Goal: Transaction & Acquisition: Purchase product/service

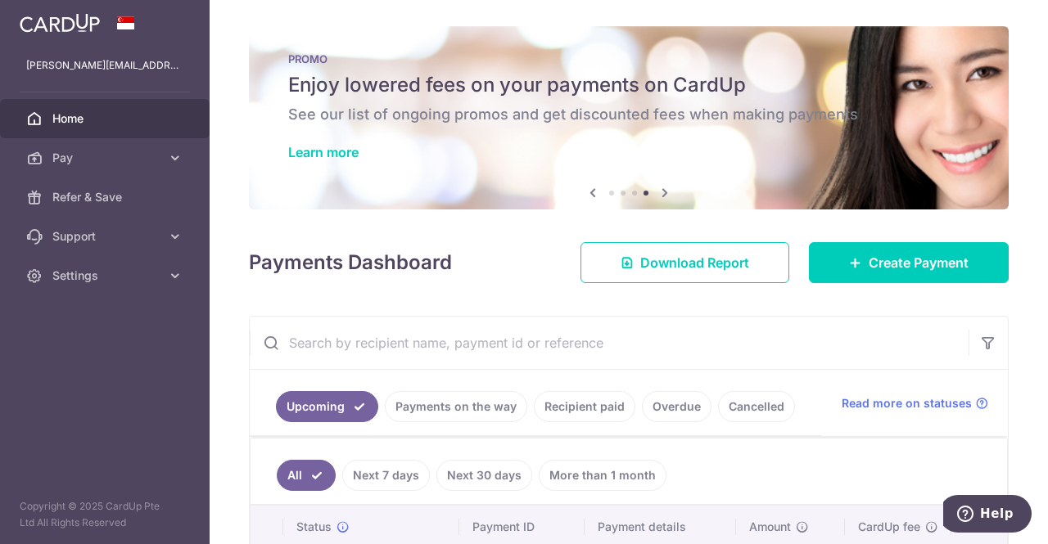
scroll to position [385, 0]
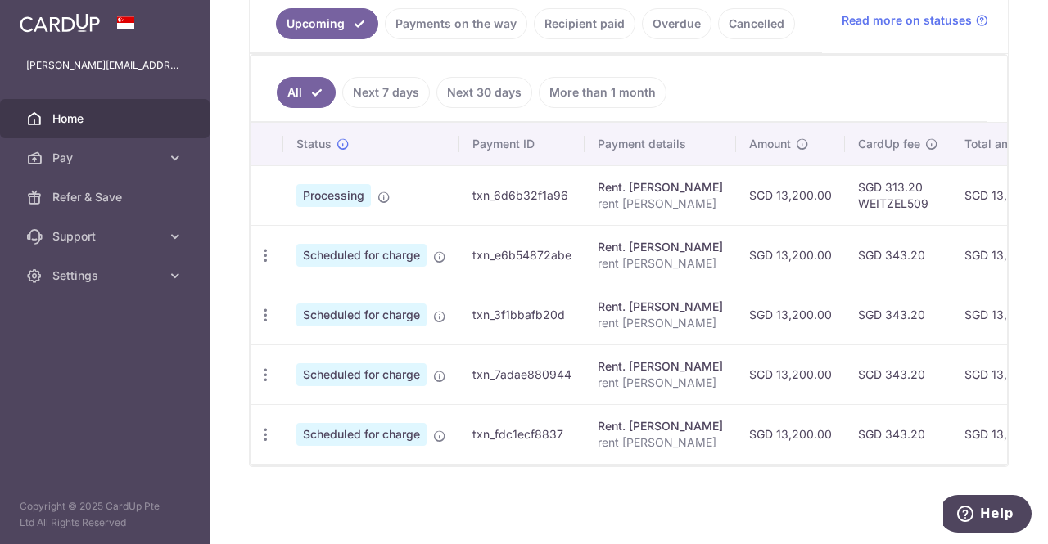
click at [88, 162] on span "Pay" at bounding box center [106, 158] width 108 height 16
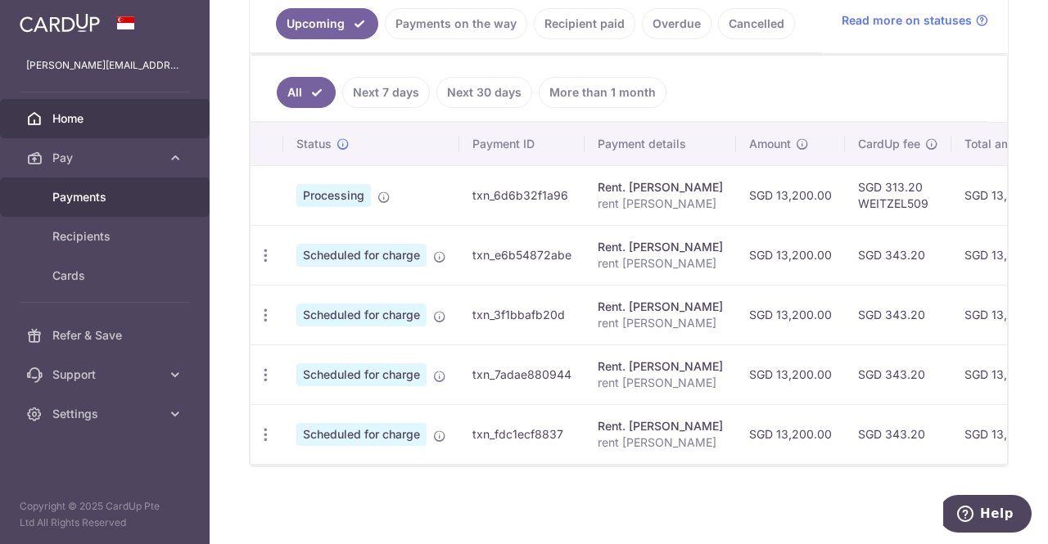
click at [91, 195] on span "Payments" at bounding box center [106, 197] width 108 height 16
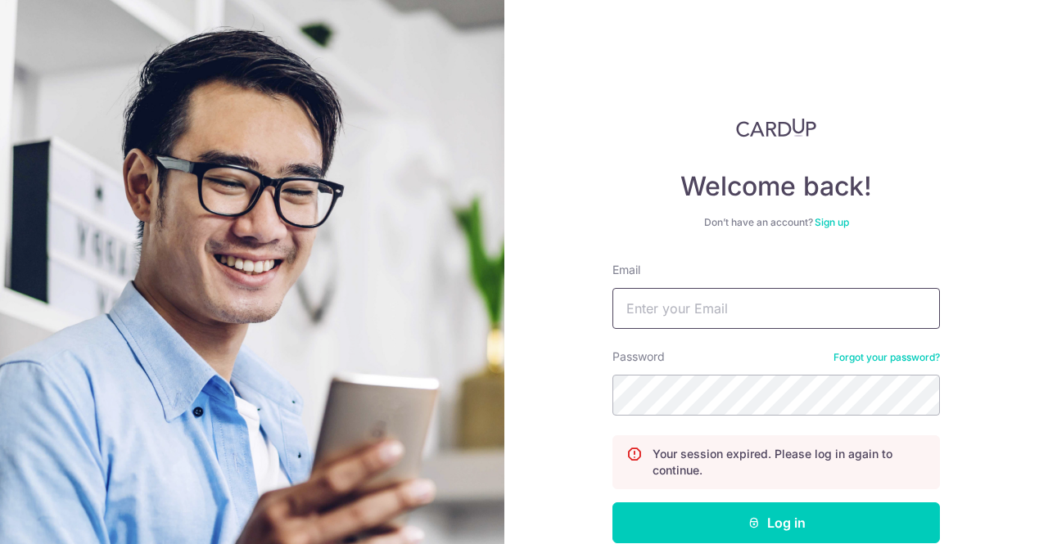
type input "lydia.acheuk@loreal.com"
click at [790, 530] on button "Log in" at bounding box center [775, 523] width 327 height 41
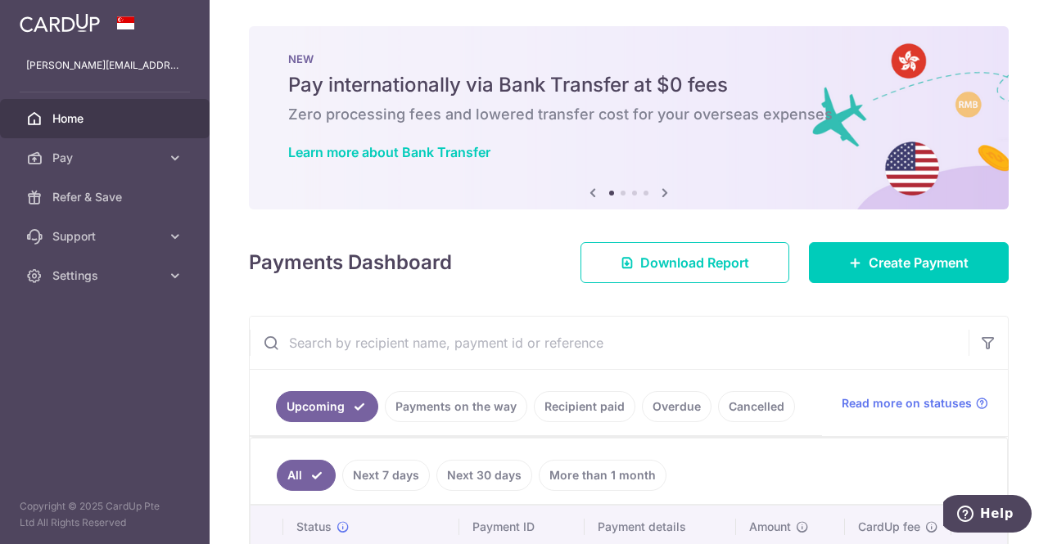
click at [110, 161] on span "Pay" at bounding box center [106, 158] width 108 height 16
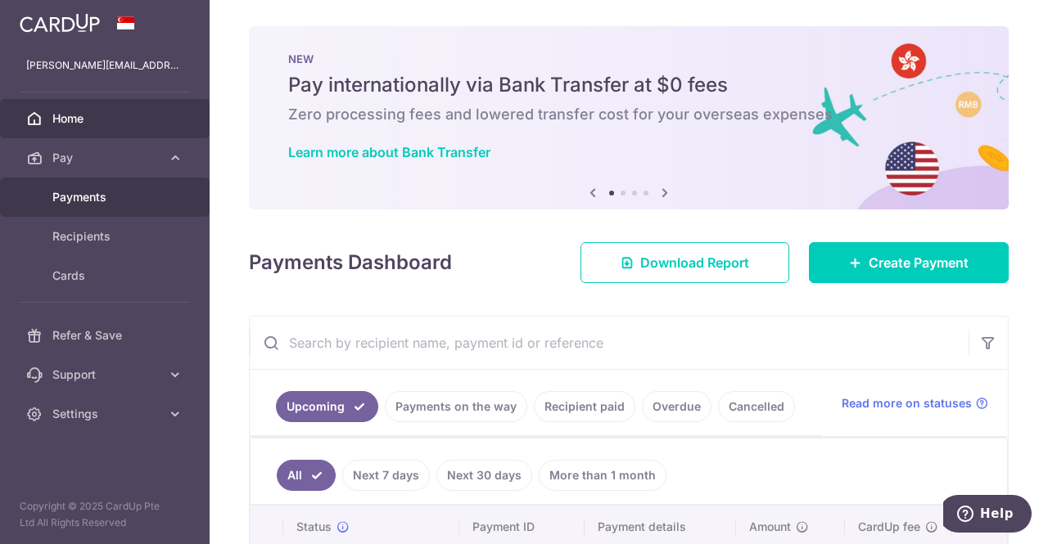
click at [85, 191] on span "Payments" at bounding box center [106, 197] width 108 height 16
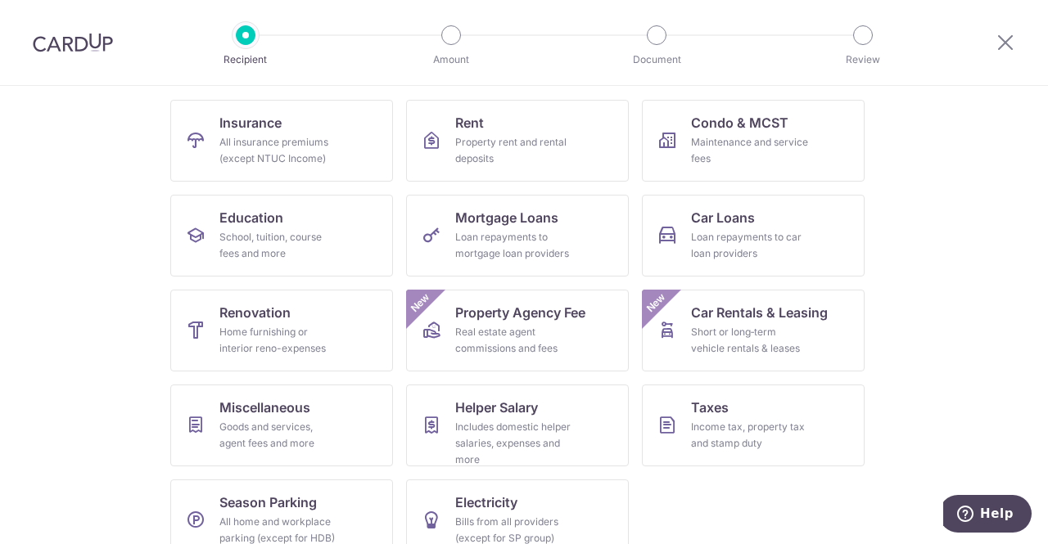
scroll to position [187, 0]
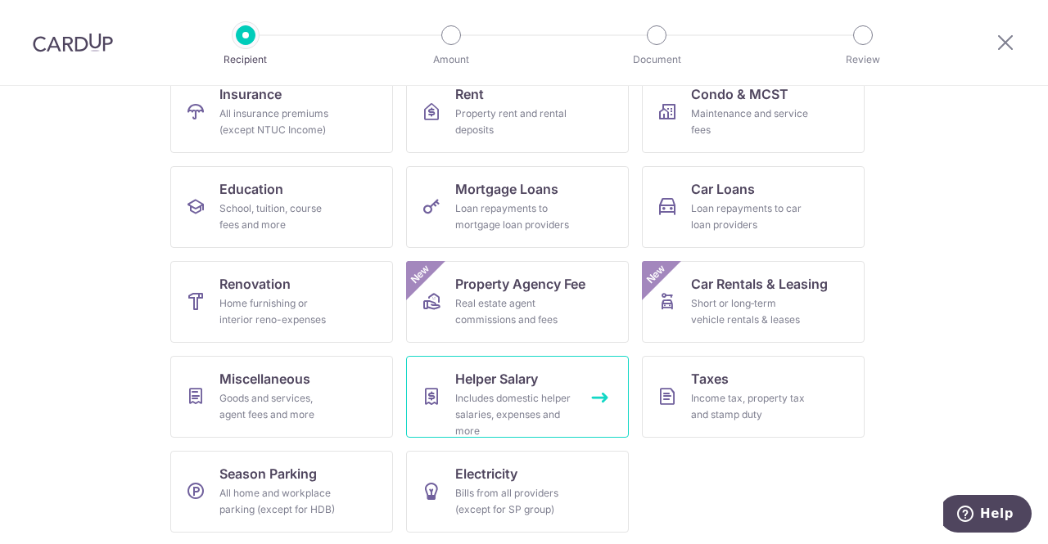
click at [530, 413] on div "Includes domestic helper salaries, expenses and more" at bounding box center [514, 414] width 118 height 49
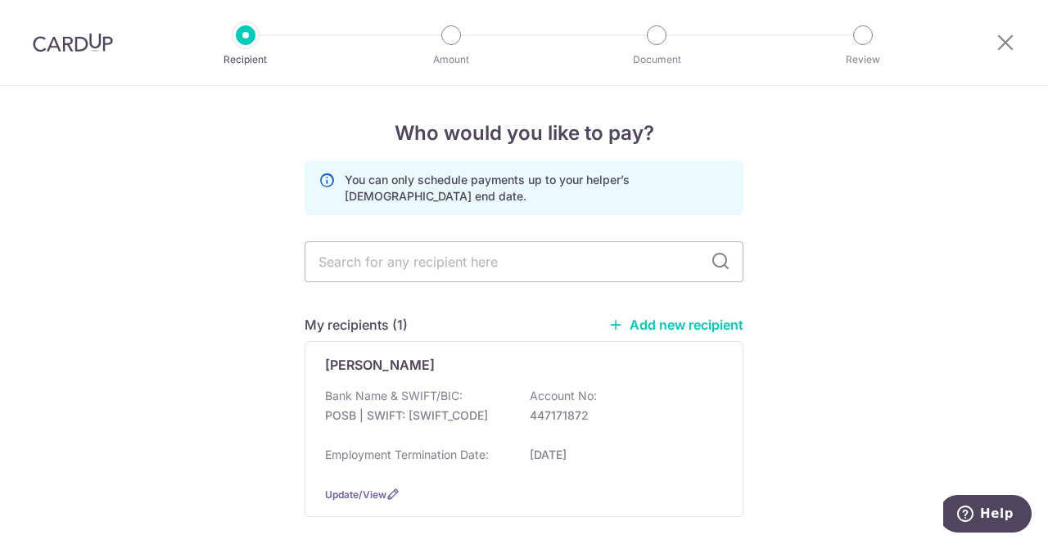
scroll to position [74, 0]
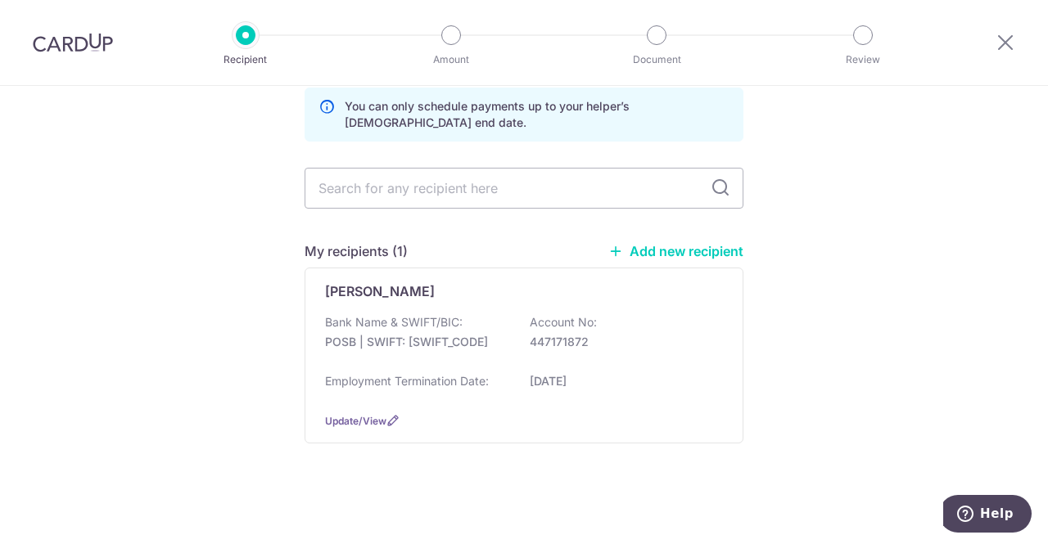
click at [385, 337] on p "POSB | SWIFT: [SWIFT_CODE]" at bounding box center [416, 342] width 183 height 16
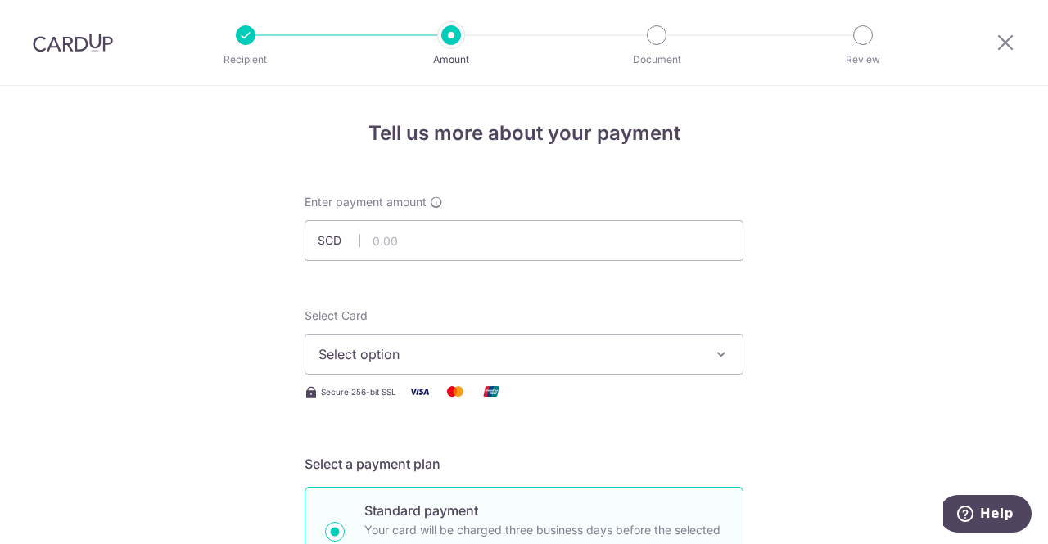
click at [608, 337] on button "Select option" at bounding box center [523, 354] width 439 height 41
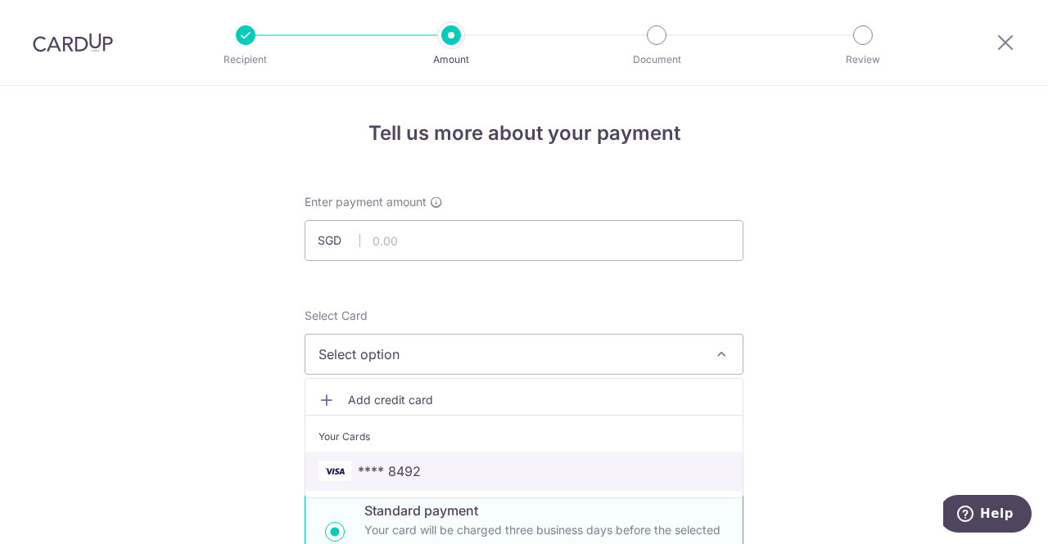
click at [397, 467] on span "**** 8492" at bounding box center [389, 472] width 63 height 20
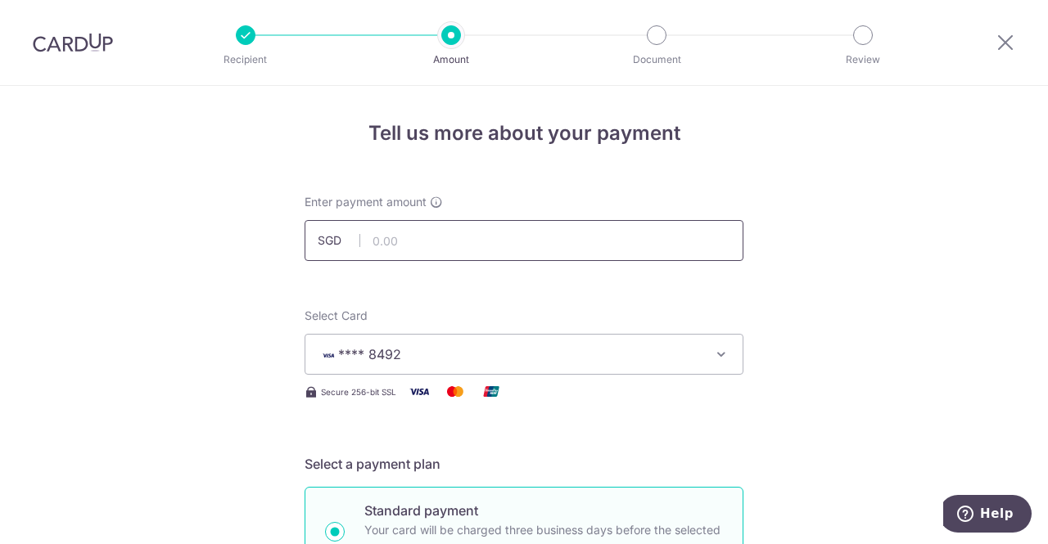
click at [412, 239] on input "text" at bounding box center [523, 240] width 439 height 41
type input "2"
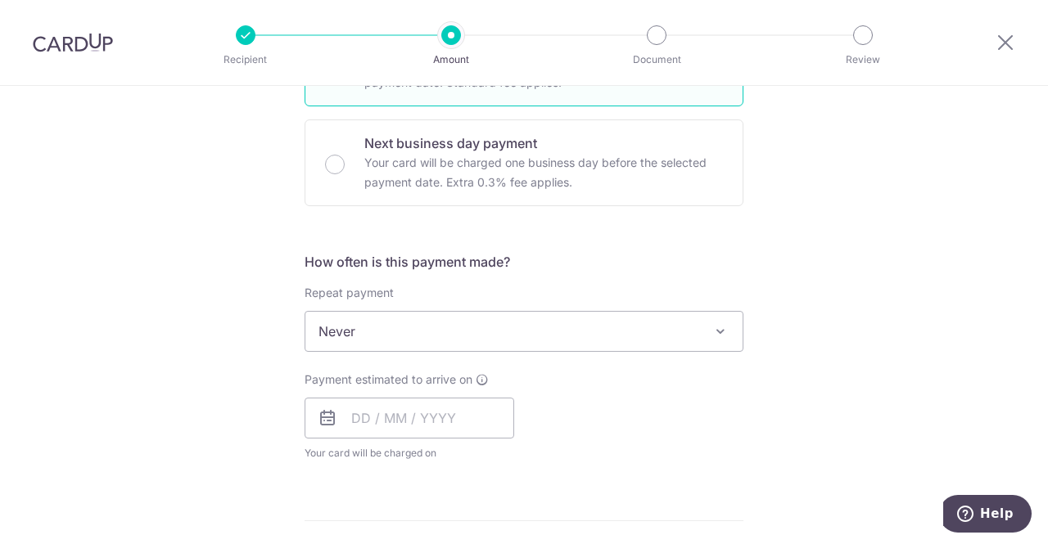
scroll to position [468, 0]
click at [334, 340] on span "Never" at bounding box center [523, 330] width 437 height 39
type input "1,200.00"
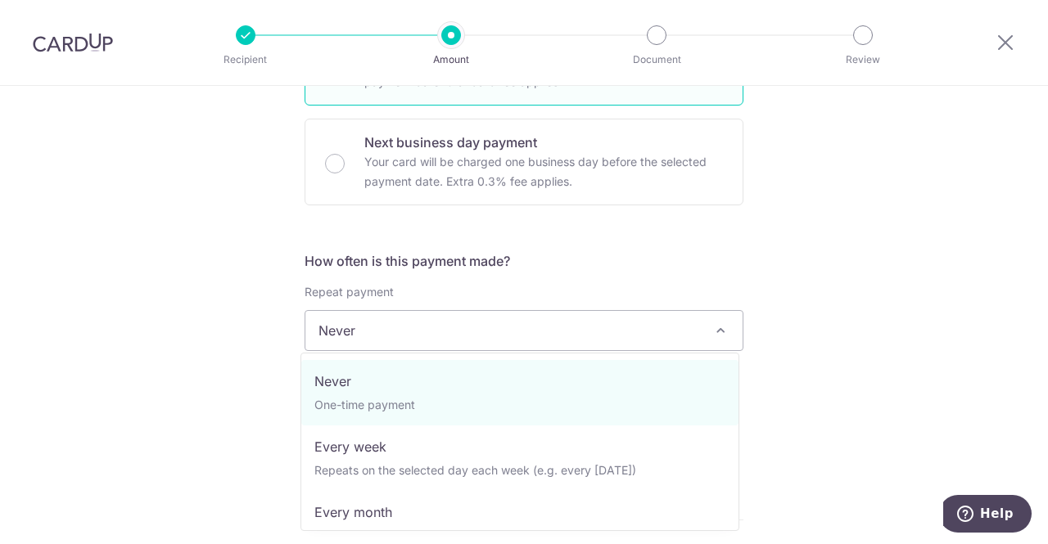
select select "3"
type input "31/08/2027"
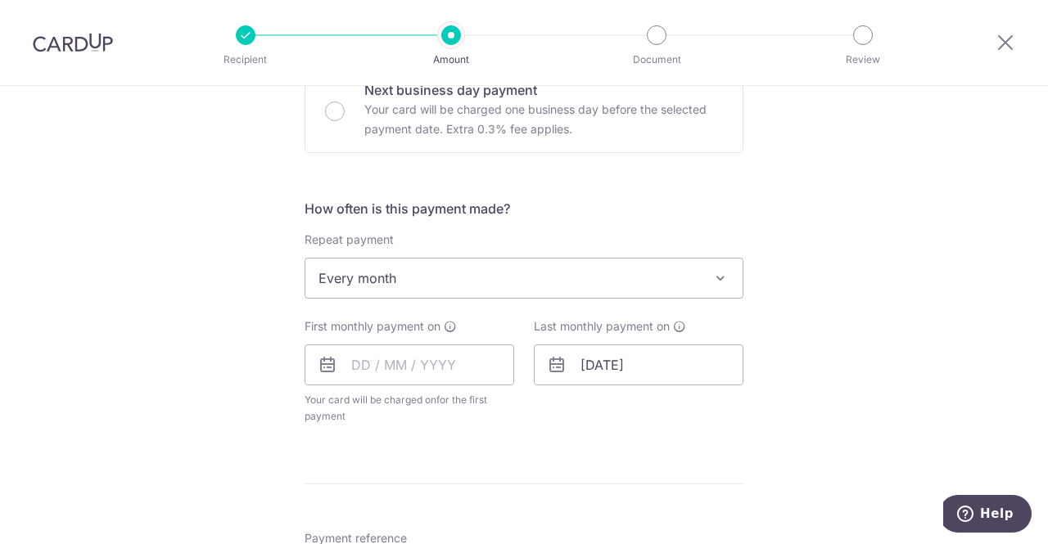
scroll to position [539, 0]
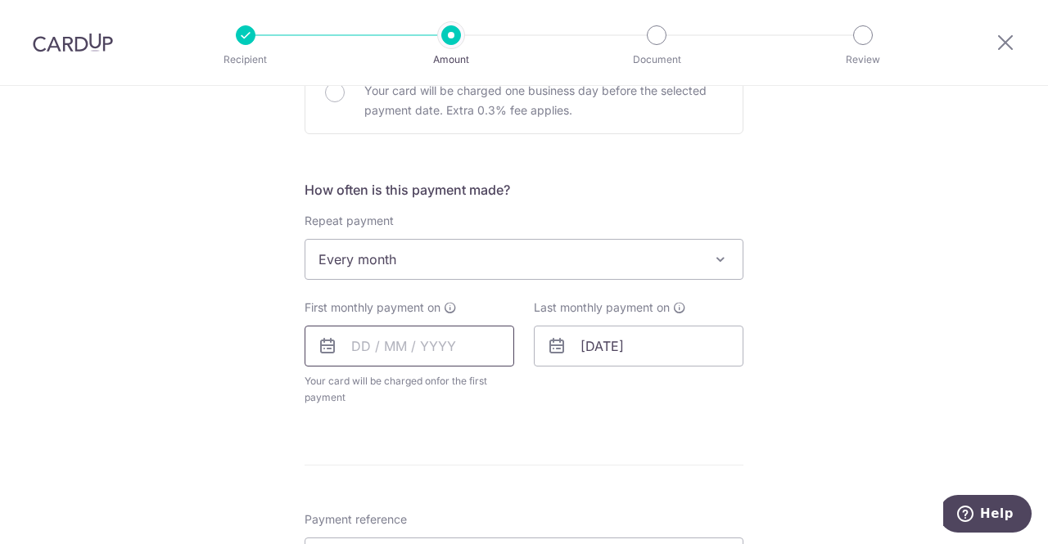
click at [388, 341] on input "text" at bounding box center [409, 346] width 210 height 41
click at [405, 386] on select "Aug Sep Oct Nov Dec" at bounding box center [397, 390] width 43 height 13
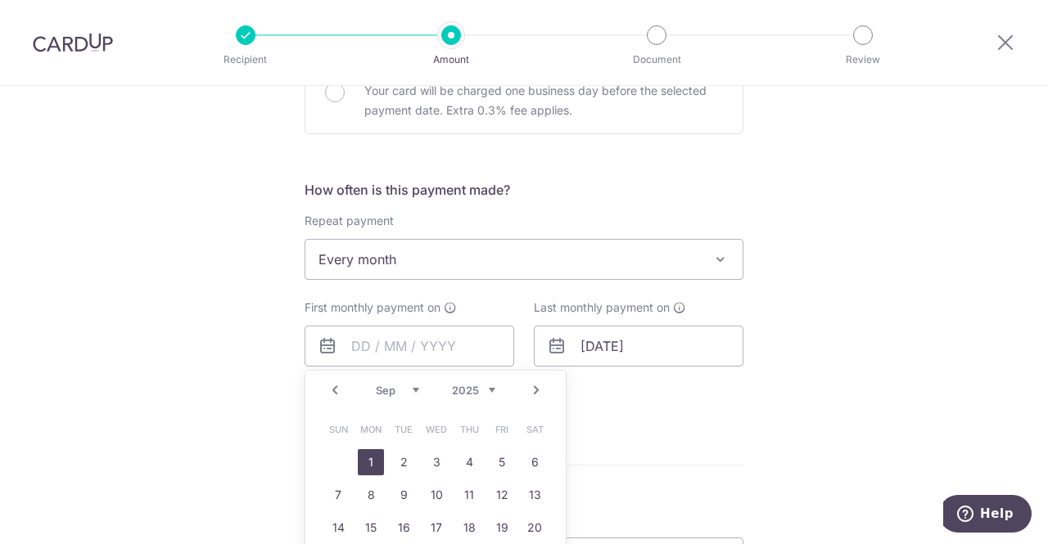
click at [372, 455] on link "1" at bounding box center [371, 462] width 26 height 26
type input "01/09/2025"
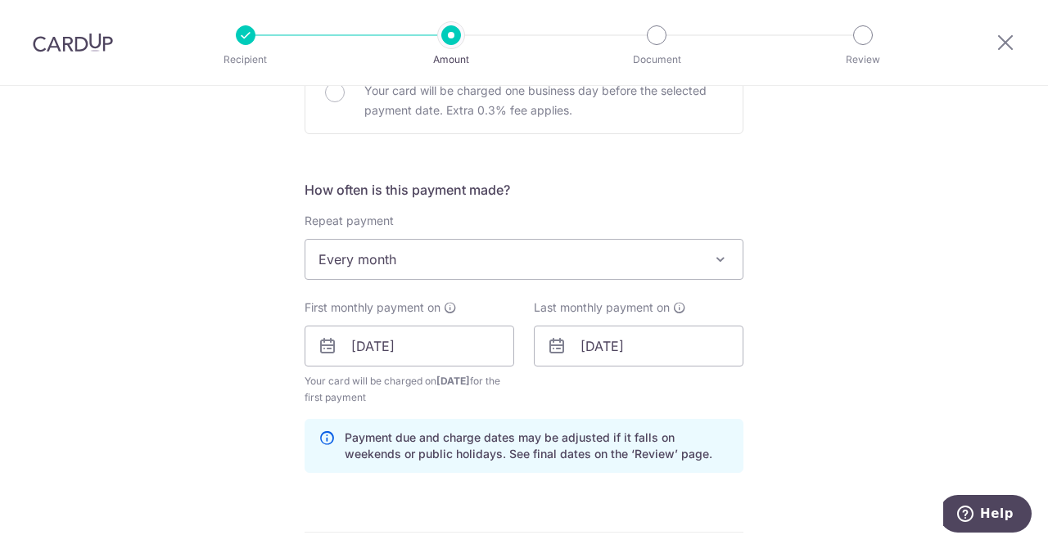
click at [221, 436] on div "Tell us more about your payment Enter payment amount SGD 1,200.00 1200.00 Selec…" at bounding box center [524, 329] width 1048 height 1564
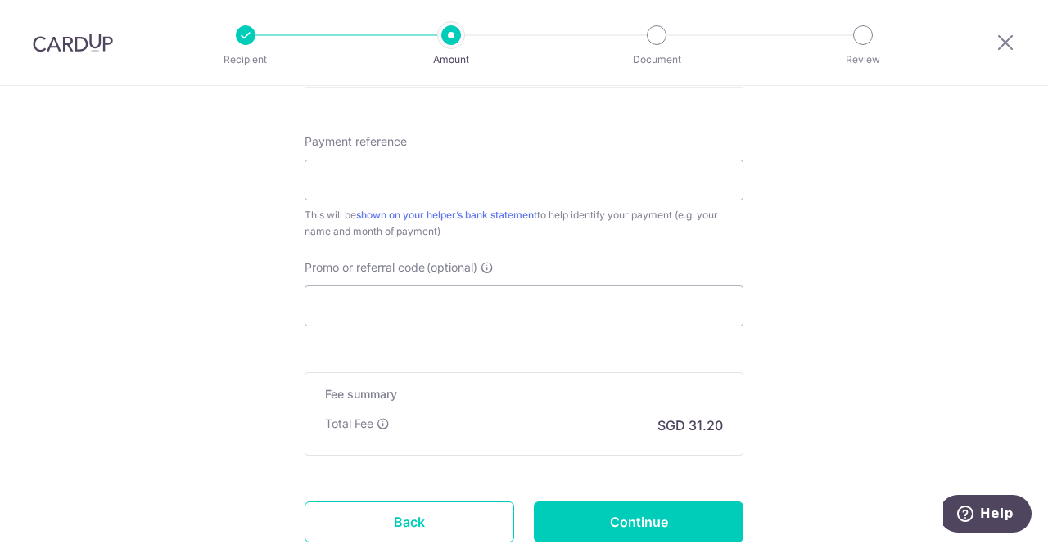
scroll to position [971, 0]
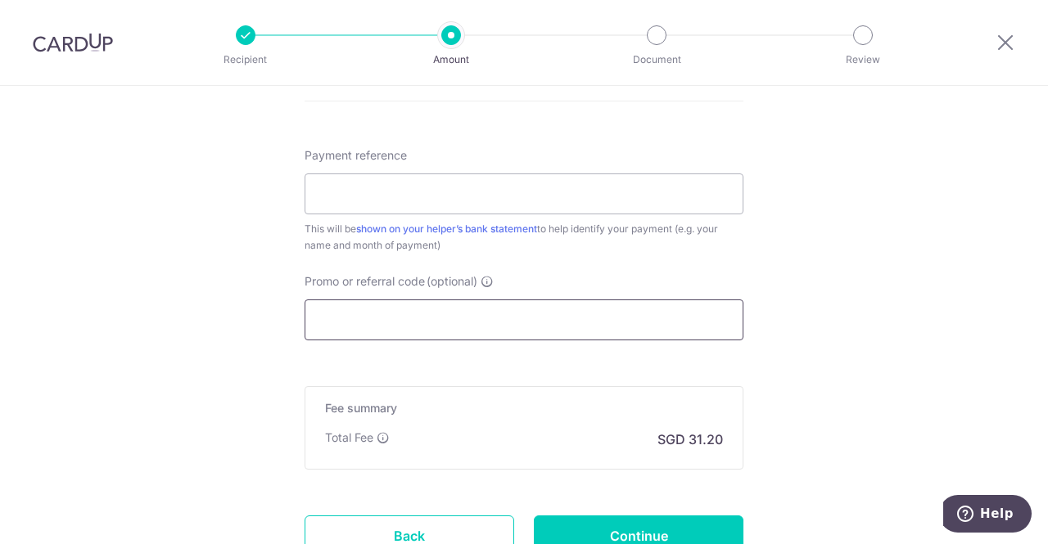
click at [530, 325] on input "Promo or referral code (optional)" at bounding box center [523, 320] width 439 height 41
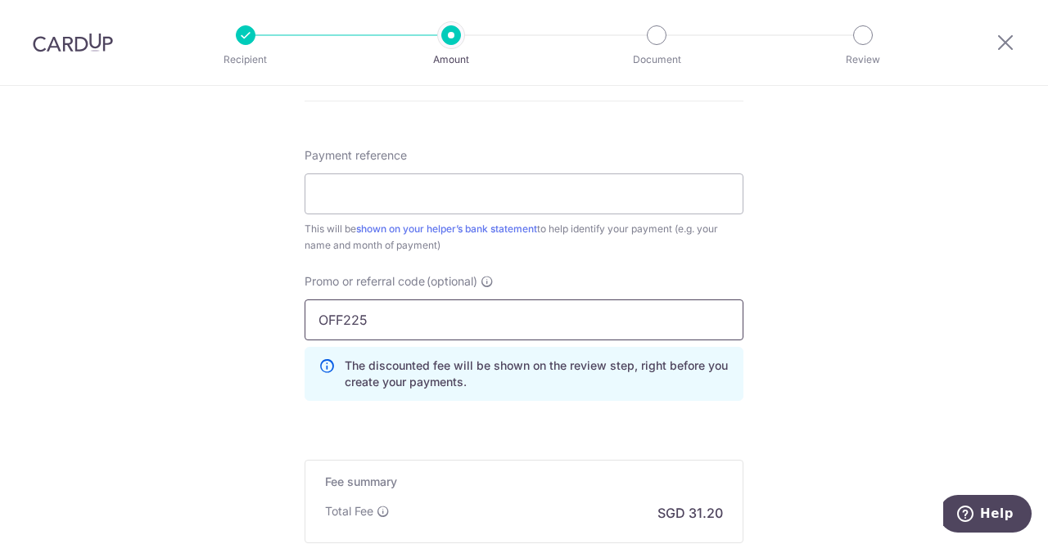
type input "OFF225"
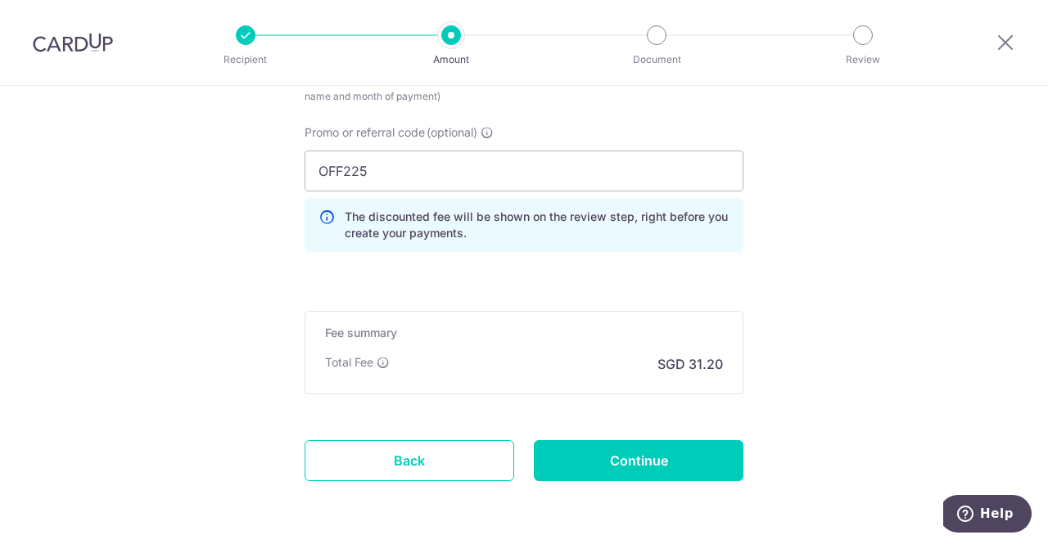
scroll to position [1123, 0]
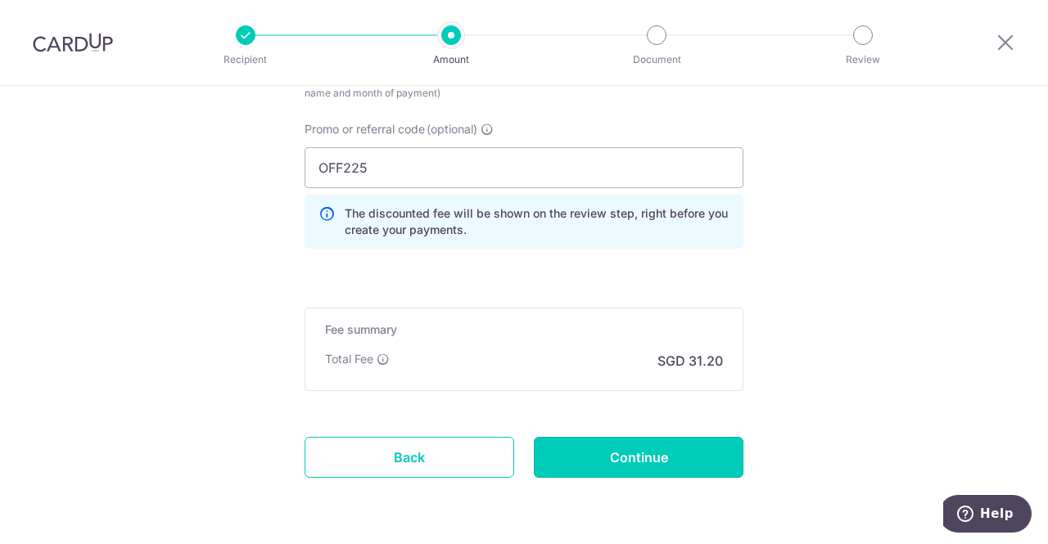
click at [609, 458] on input "Continue" at bounding box center [639, 457] width 210 height 41
type input "Create Schedule"
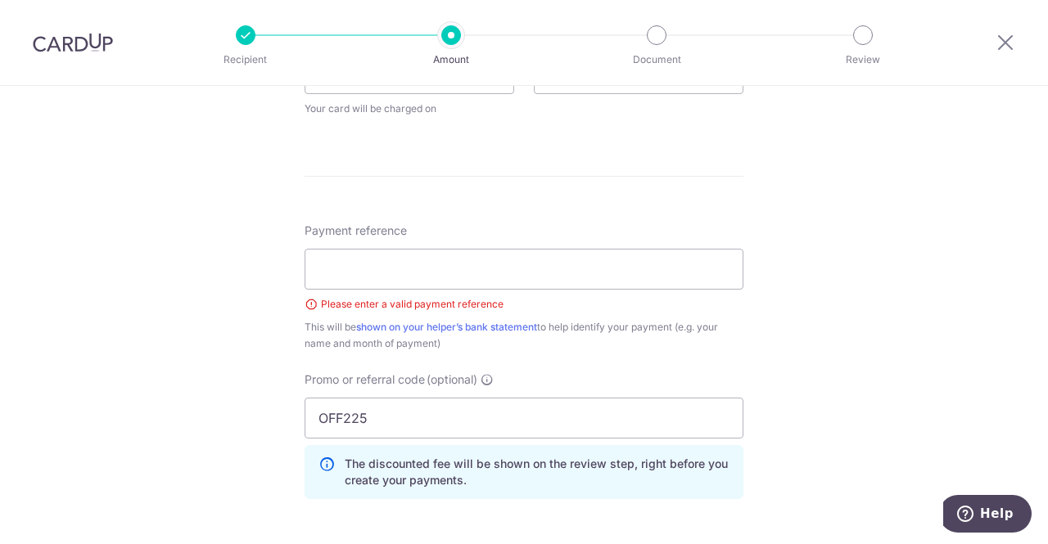
scroll to position [812, 0]
click at [345, 268] on input "Payment reference" at bounding box center [523, 269] width 439 height 41
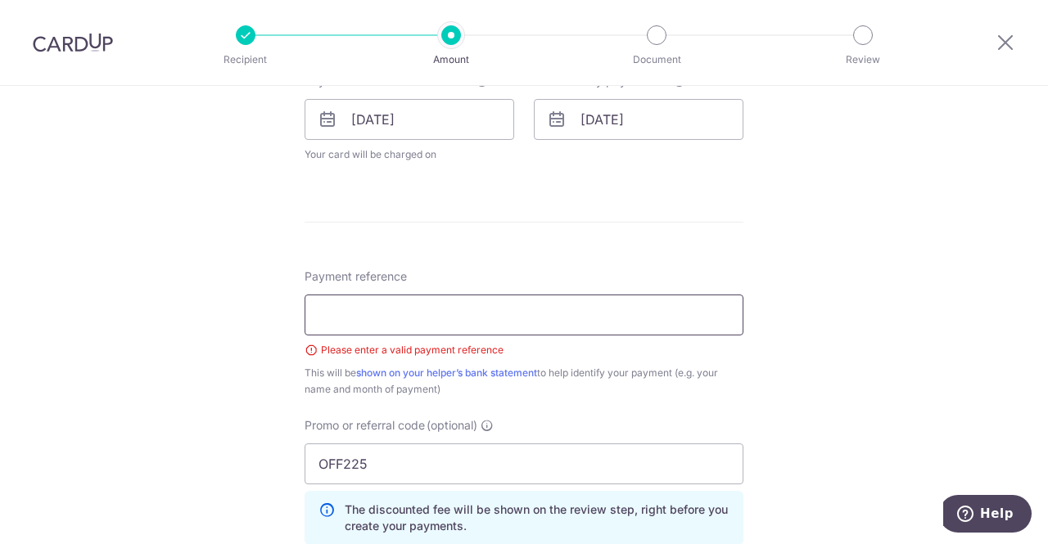
scroll to position [755, 0]
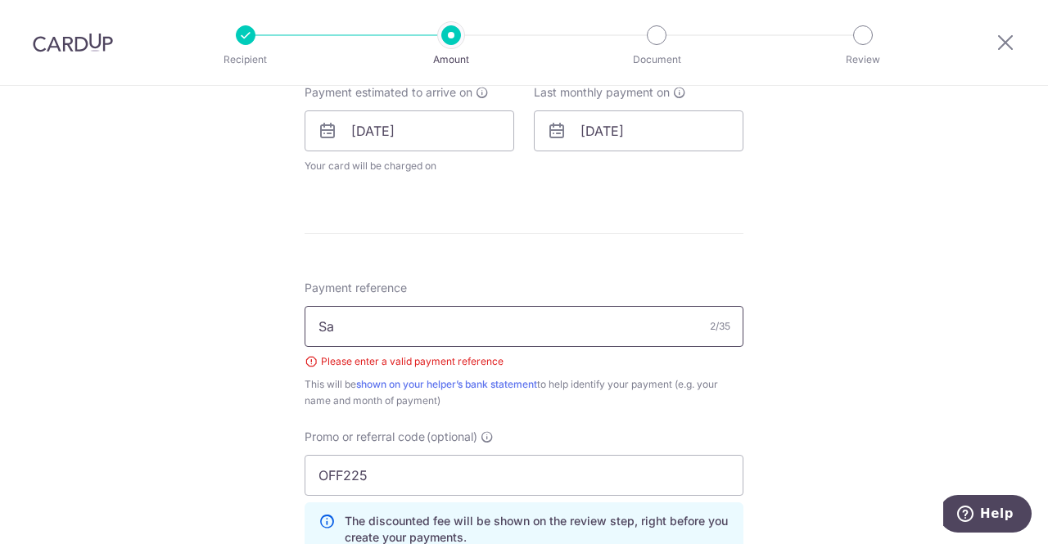
type input "S"
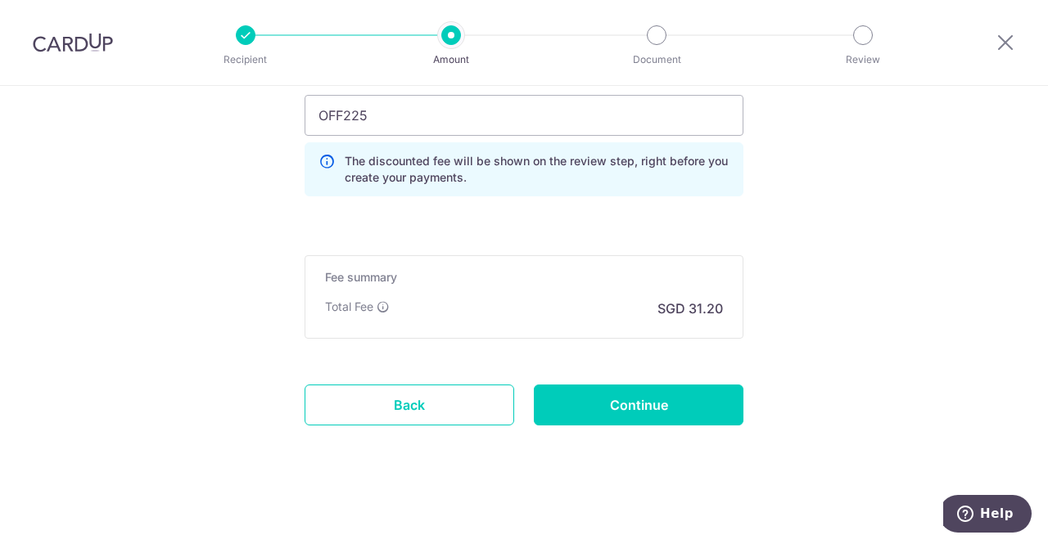
scroll to position [1112, 0]
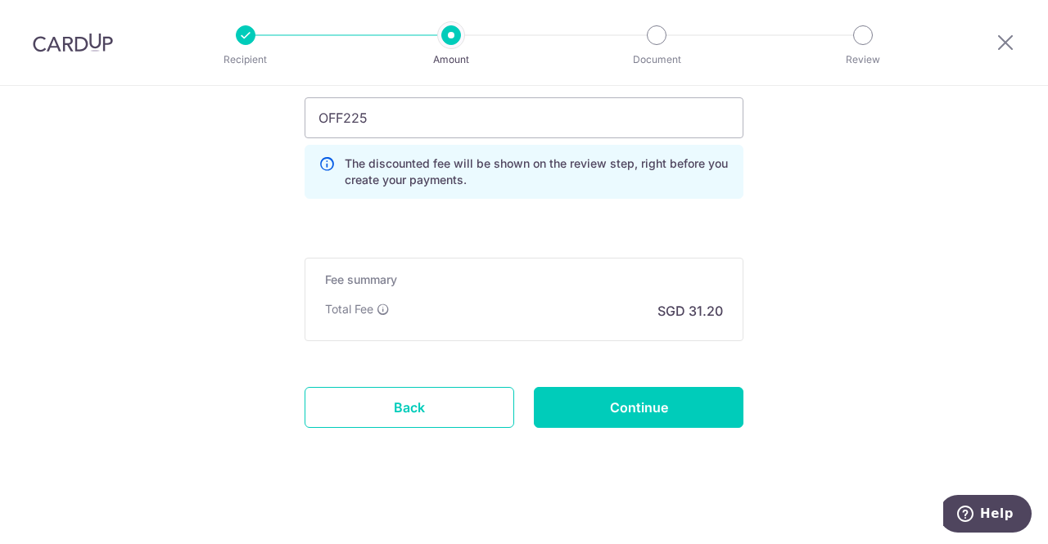
type input "helper salary - Melizandy rala reye"
click at [619, 403] on input "Continue" at bounding box center [639, 407] width 210 height 41
type input "Create Schedule"
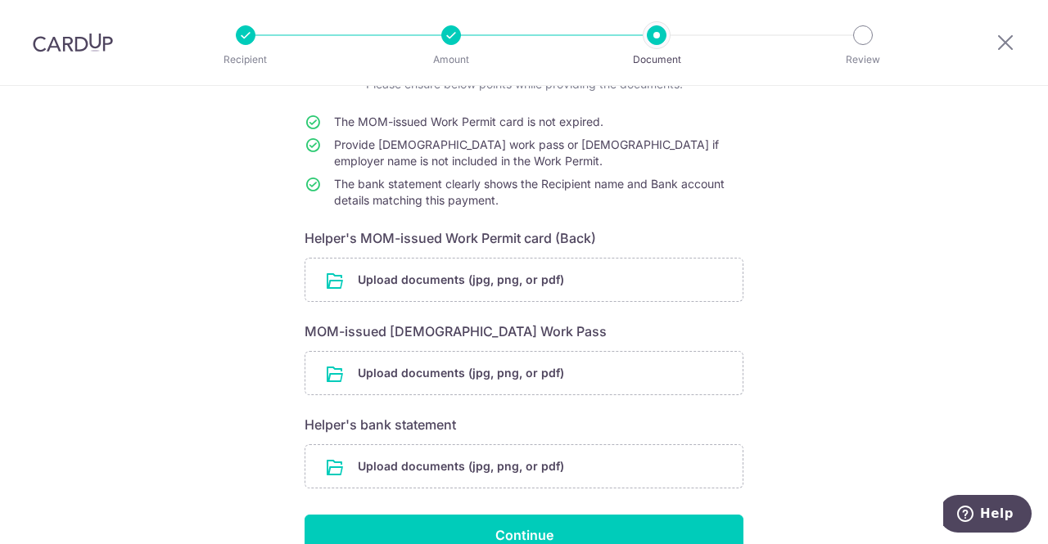
scroll to position [134, 0]
click at [843, 336] on div "Help us verify your payment Your supporting documents will enable us to approve…" at bounding box center [524, 304] width 1048 height 704
click at [165, 234] on div "Help us verify your payment Your supporting documents will enable us to approve…" at bounding box center [524, 304] width 1048 height 704
